Goal: Find specific page/section: Find specific page/section

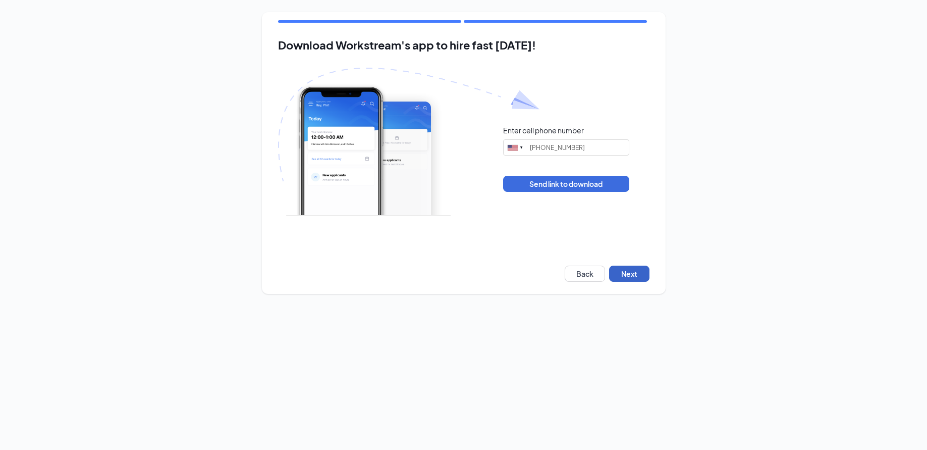
click at [630, 272] on button "Next" at bounding box center [629, 273] width 40 height 16
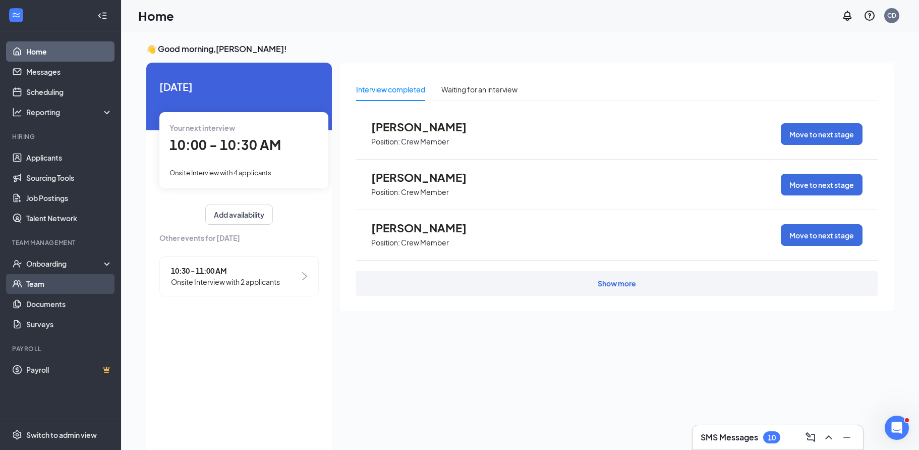
click at [29, 280] on link "Team" at bounding box center [69, 283] width 86 height 20
